Goal: Information Seeking & Learning: Understand process/instructions

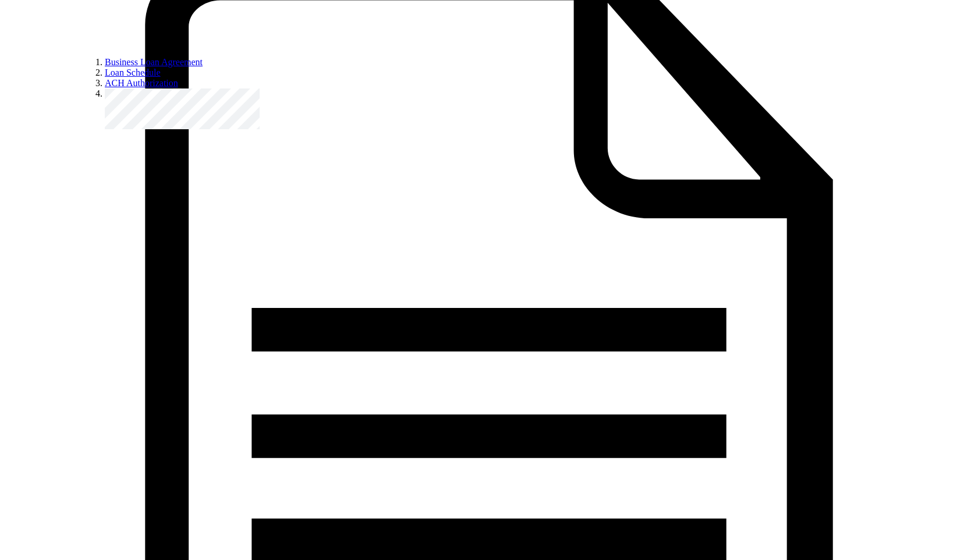
scroll to position [510, 0]
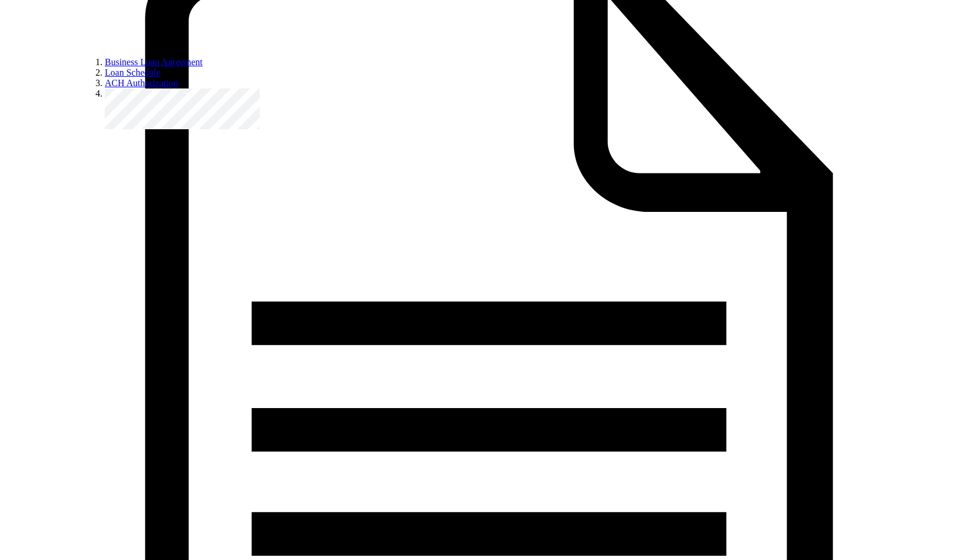
drag, startPoint x: 385, startPoint y: 422, endPoint x: 351, endPoint y: 371, distance: 60.9
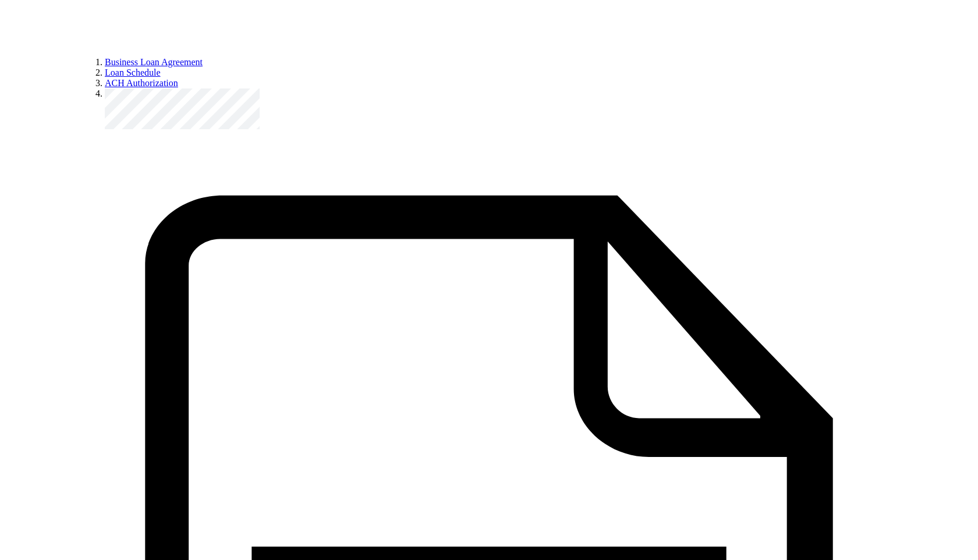
scroll to position [0, 0]
